Goal: Find specific page/section: Find specific page/section

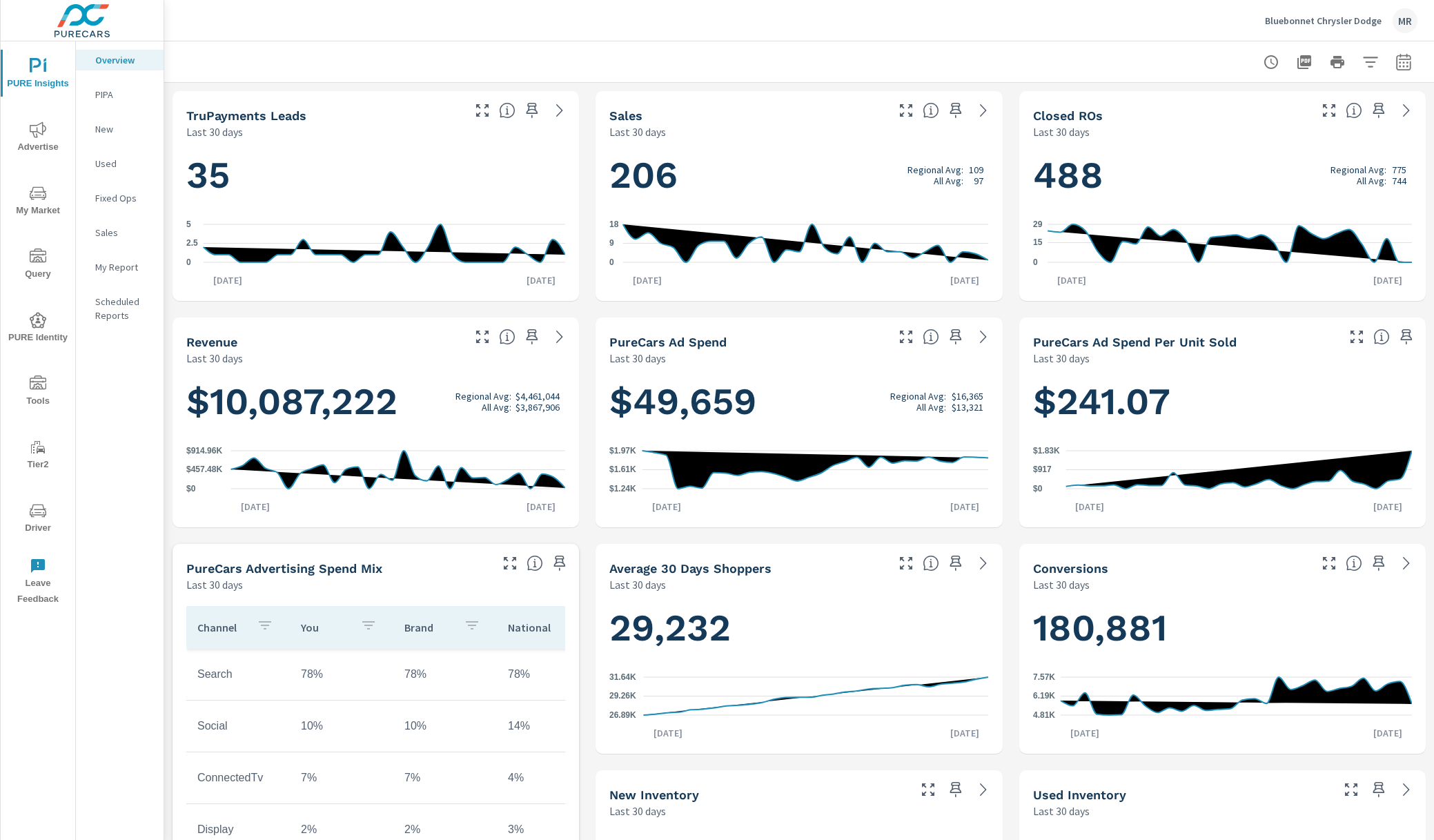
click at [31, 375] on icon "nav menu" at bounding box center [38, 383] width 17 height 17
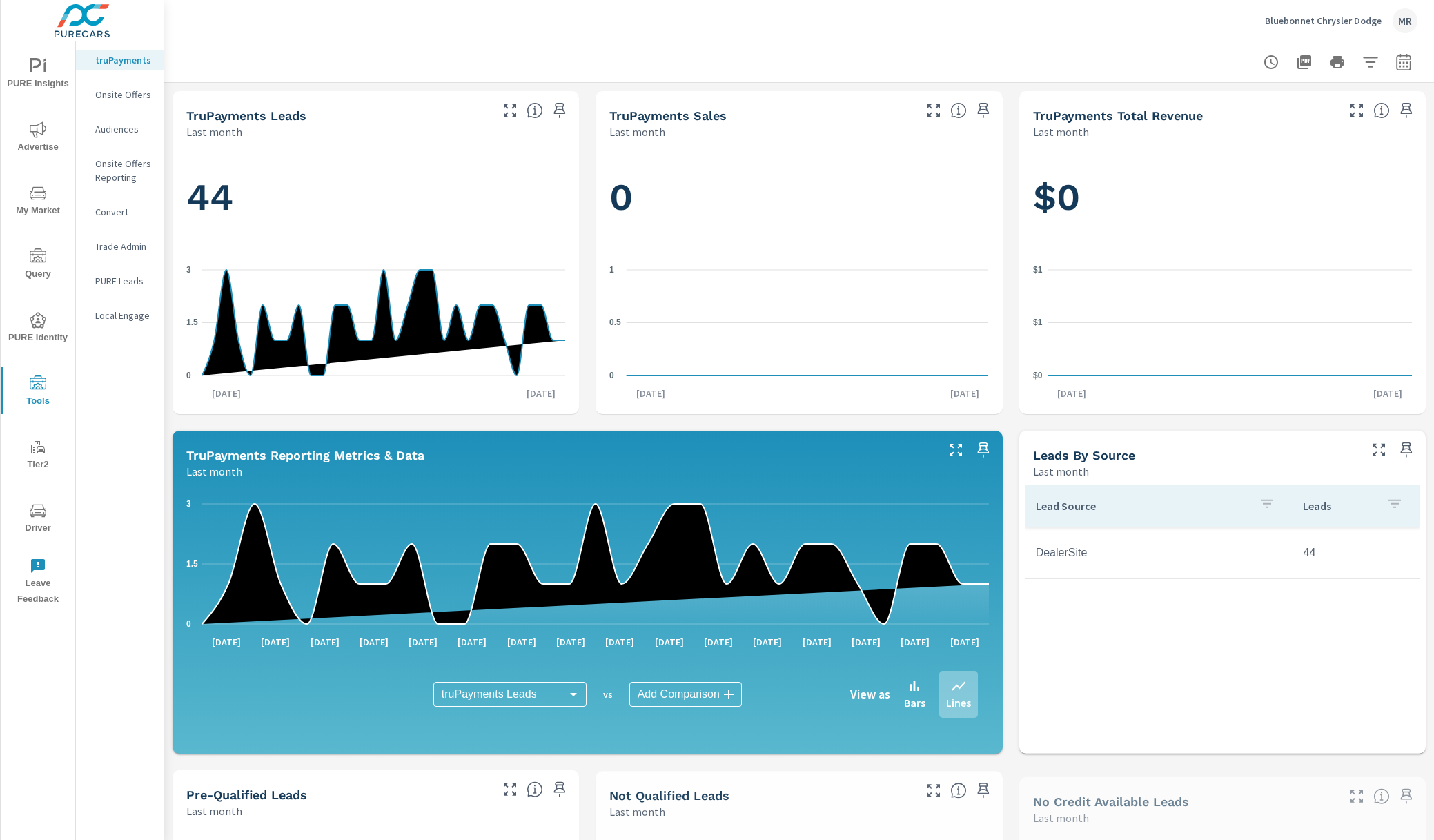
scroll to position [1, 0]
click at [44, 126] on icon "nav menu" at bounding box center [38, 129] width 17 height 17
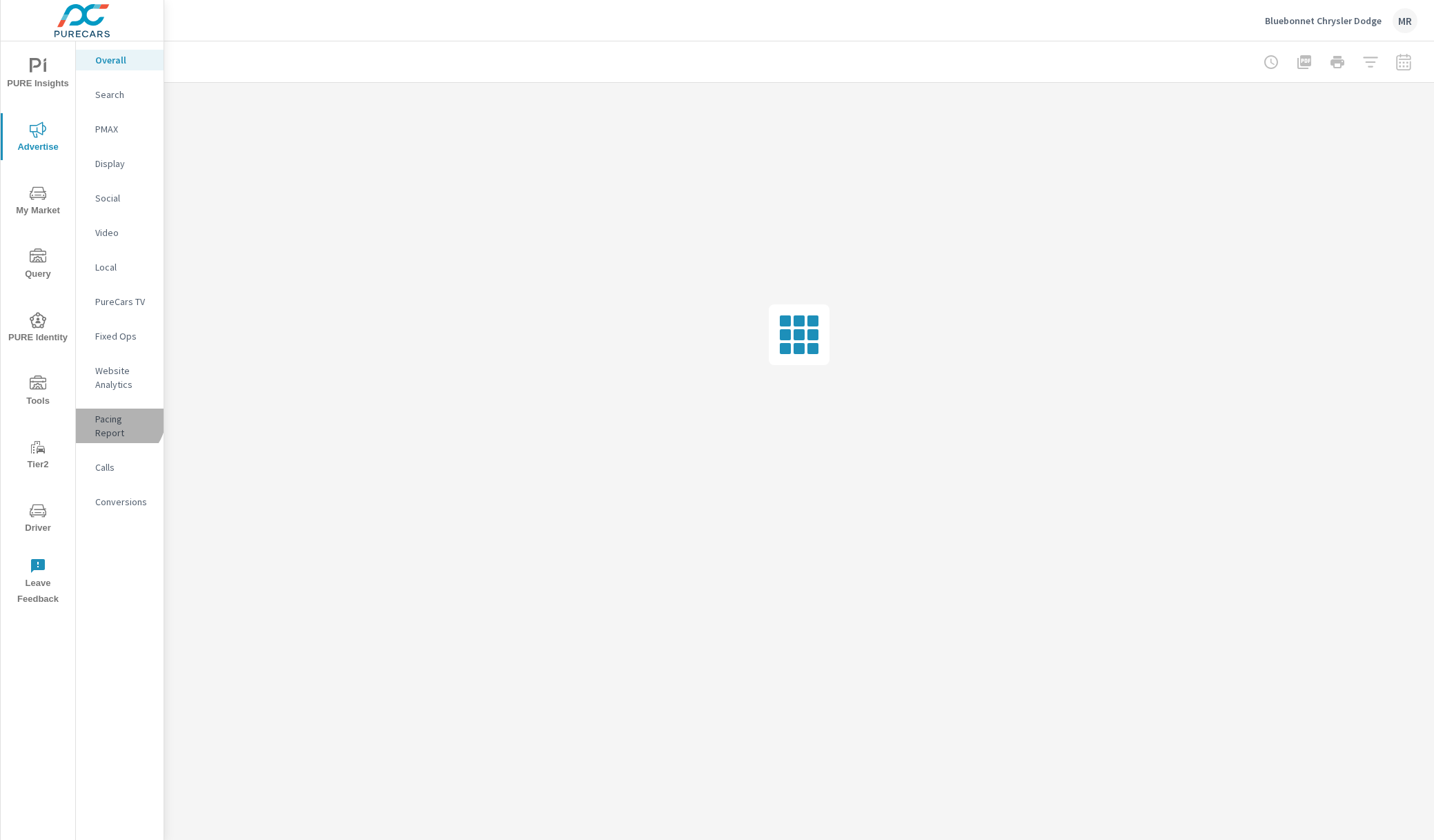
click at [113, 415] on p "Pacing Report" at bounding box center [124, 426] width 58 height 28
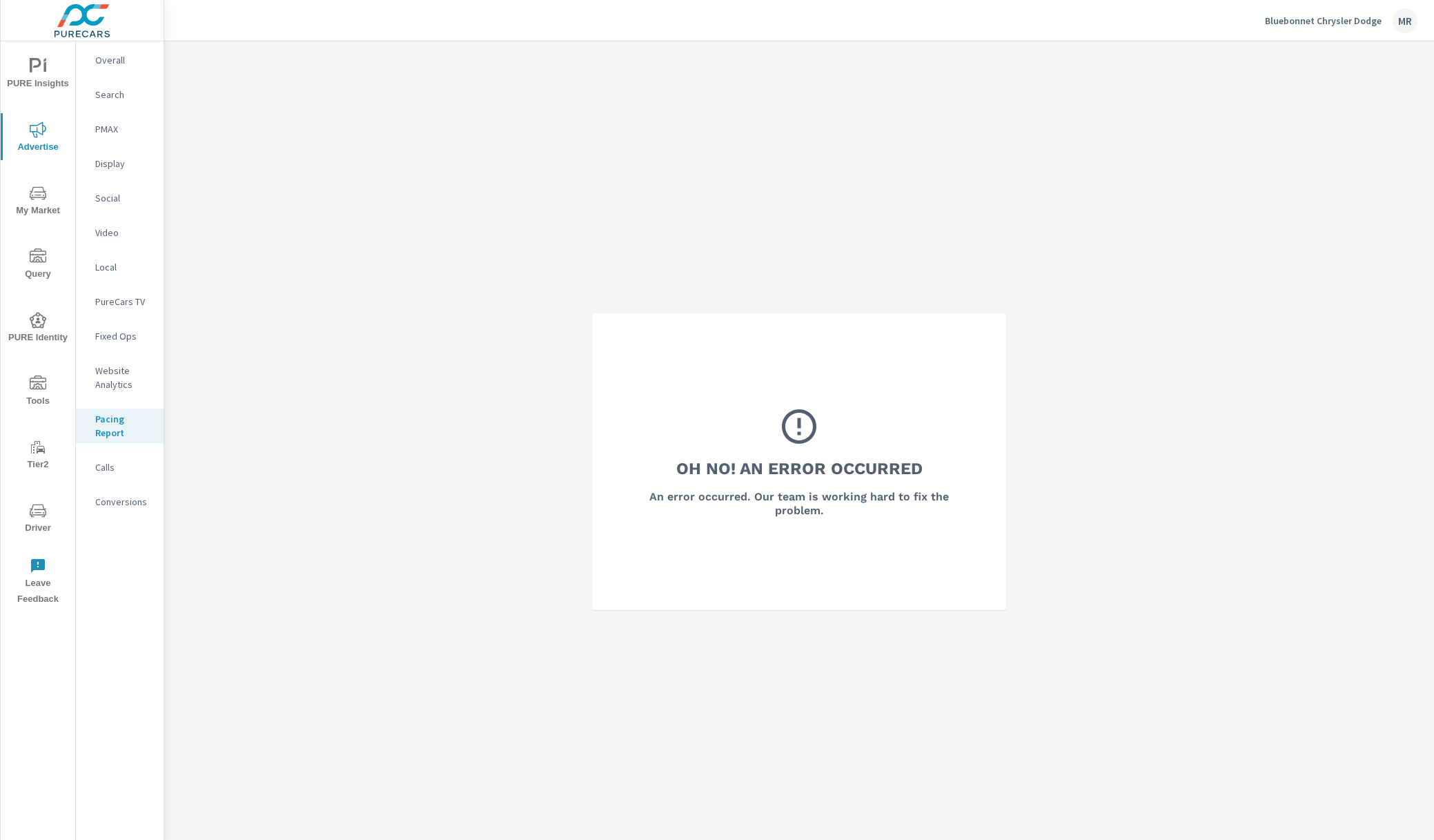
click at [39, 189] on icon "nav menu" at bounding box center [38, 193] width 17 height 17
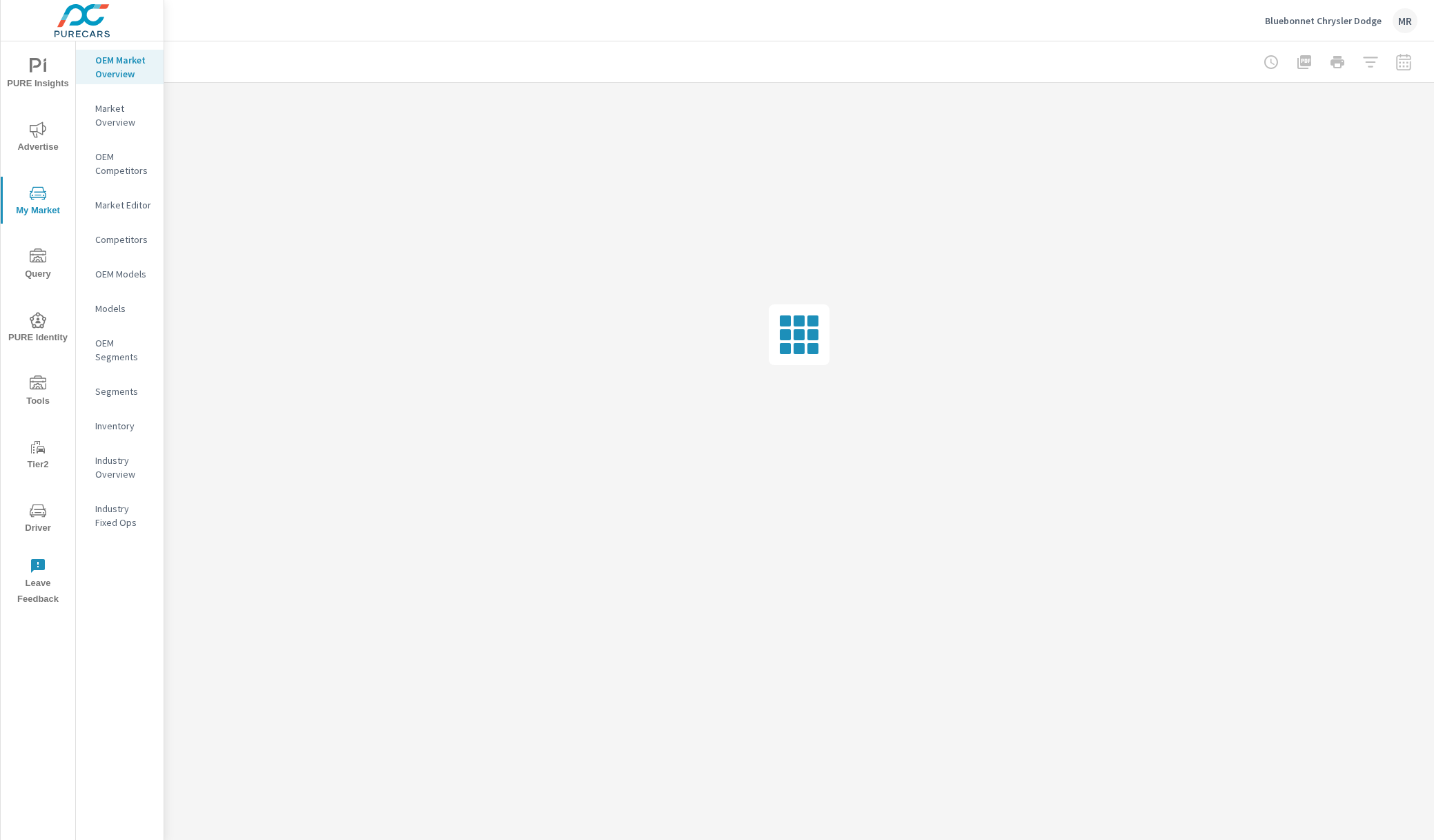
click at [40, 268] on span "Query" at bounding box center [38, 265] width 67 height 34
click at [42, 385] on icon "nav menu" at bounding box center [38, 383] width 17 height 17
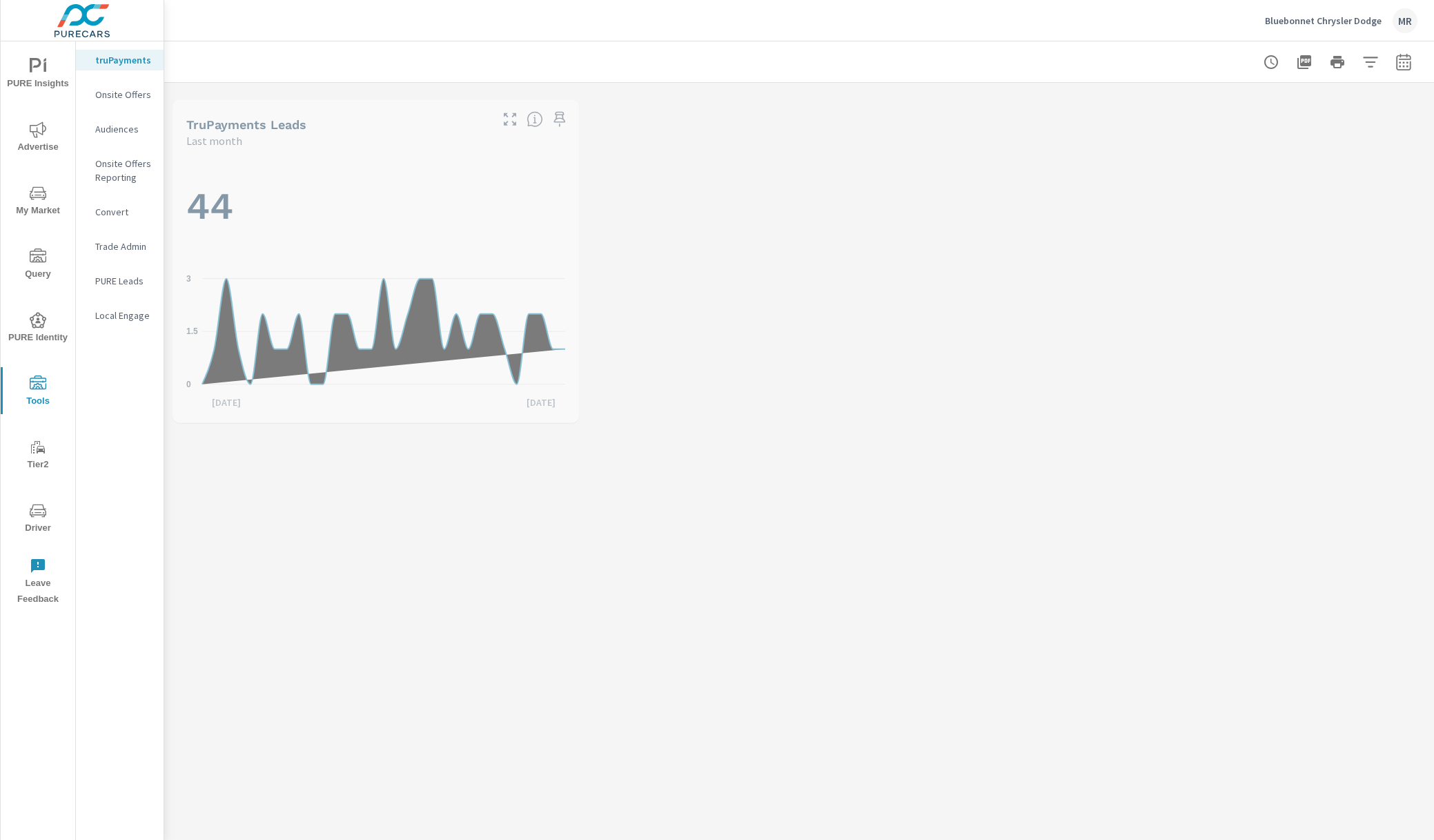
scroll to position [1, 0]
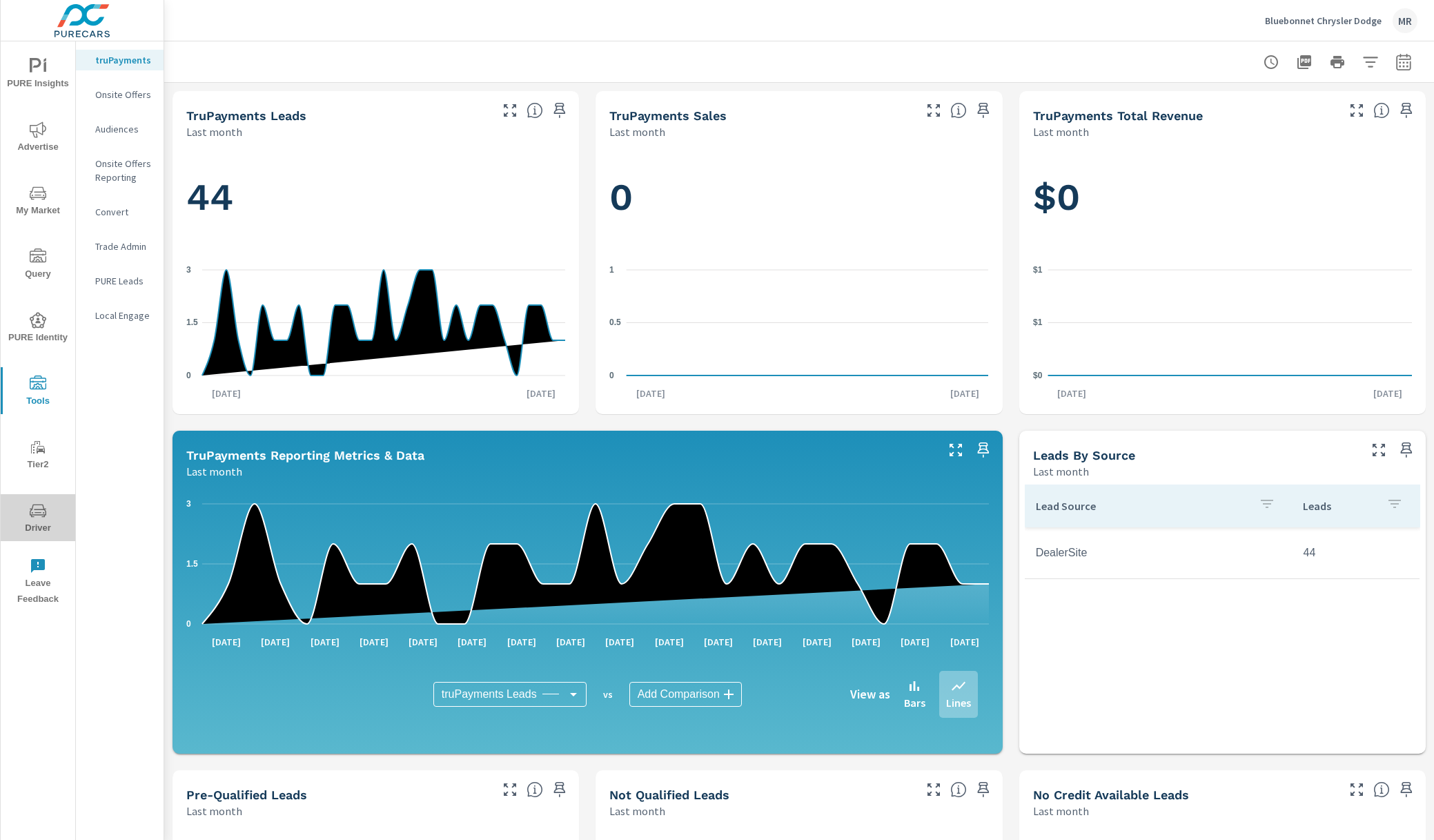
click at [28, 521] on span "Driver" at bounding box center [38, 519] width 67 height 34
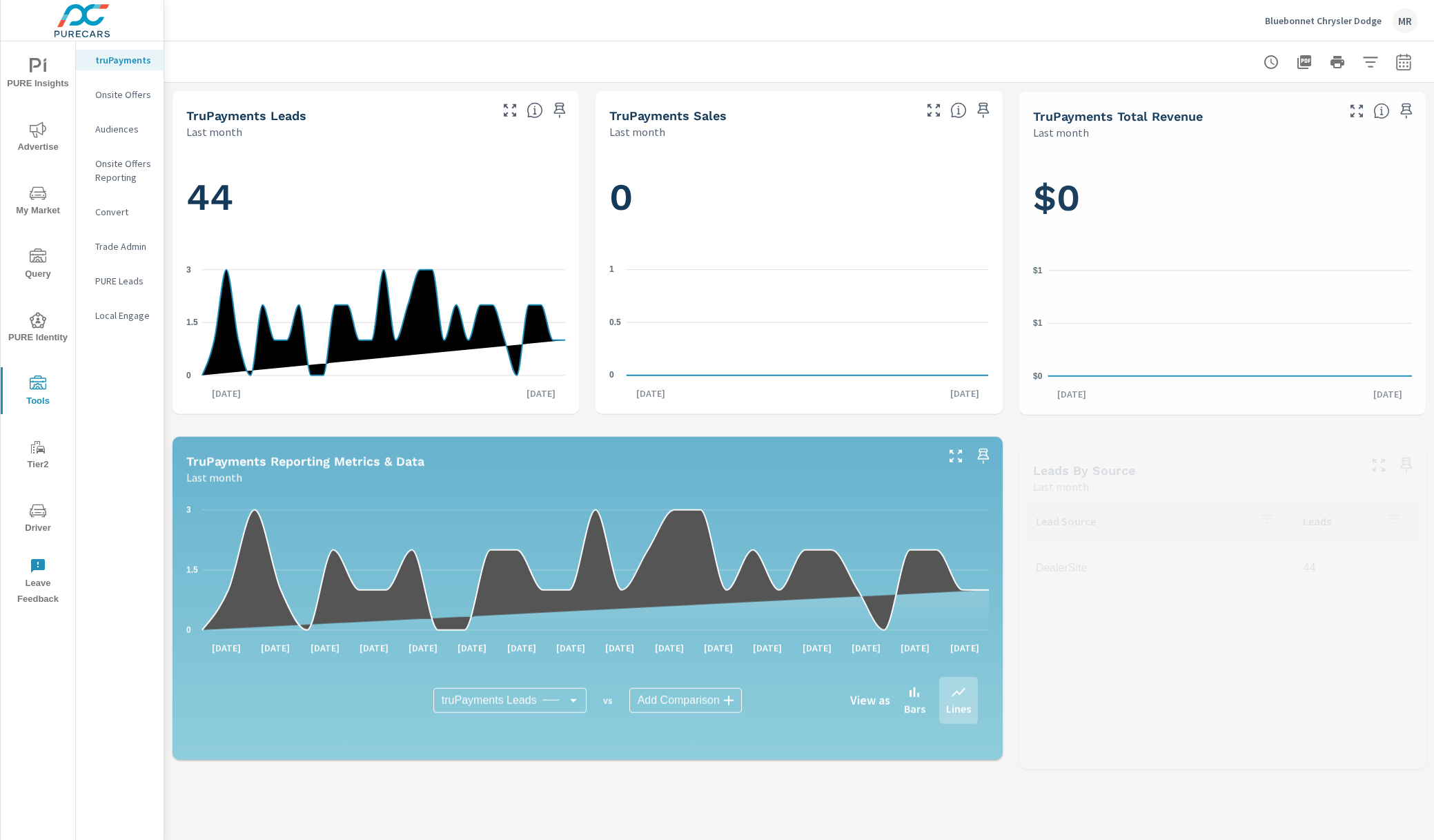
scroll to position [1, 0]
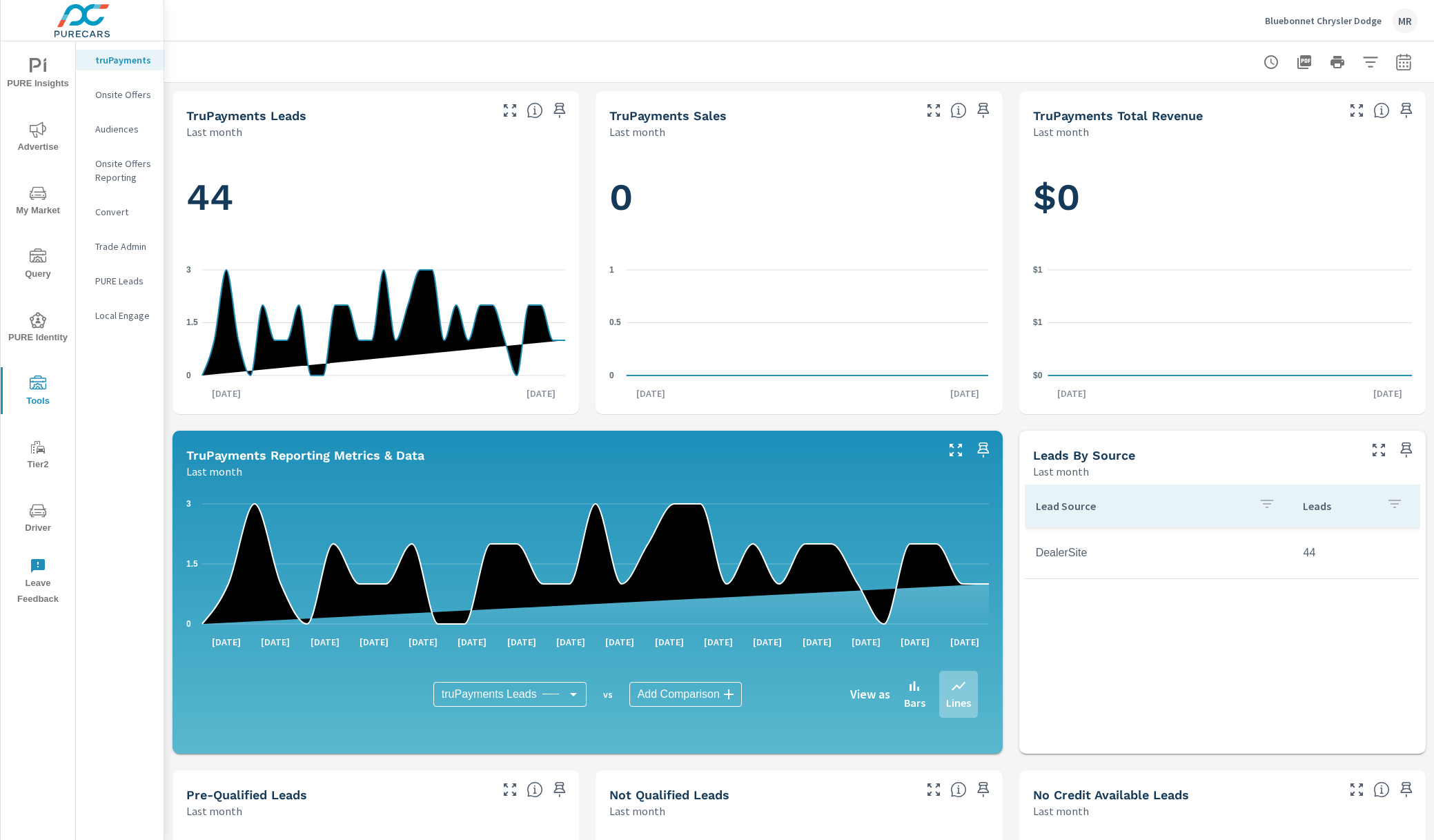
click at [107, 125] on p "Audiences" at bounding box center [124, 129] width 58 height 14
